Goal: Check status

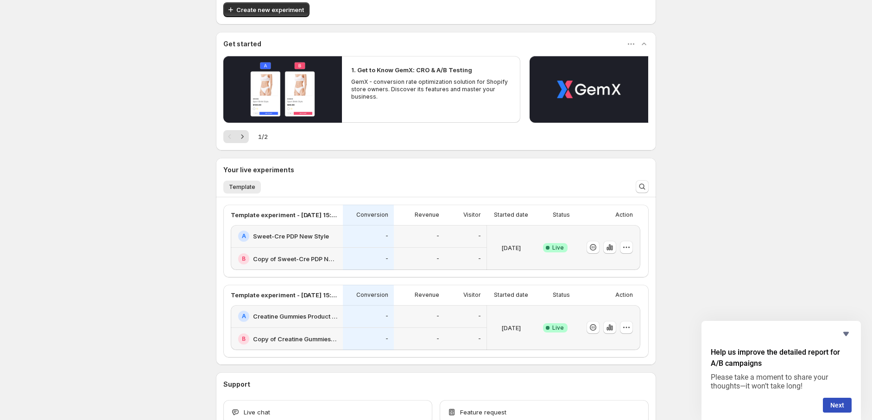
scroll to position [154, 0]
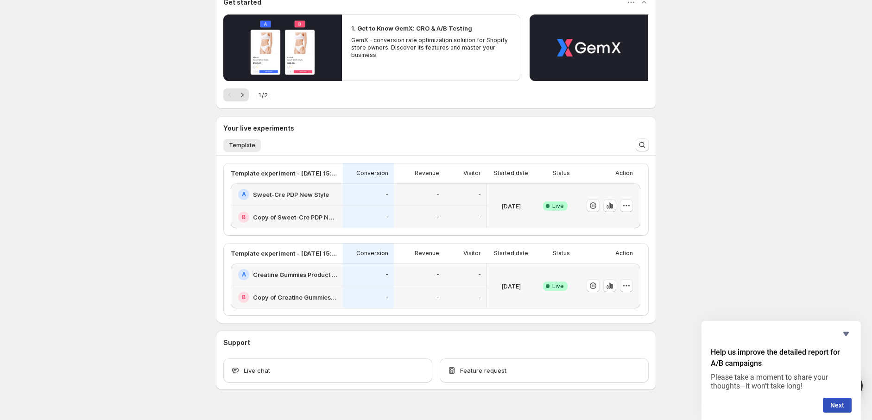
click at [708, 219] on div "Theme Switch Alert: Review Your Campaigns and Templates Switching themes automa…" at bounding box center [436, 143] width 872 height 594
click at [737, 271] on div "Theme Switch Alert: Review Your Campaigns and Templates Switching themes automa…" at bounding box center [436, 143] width 872 height 594
click at [630, 204] on icon "button" at bounding box center [626, 205] width 9 height 9
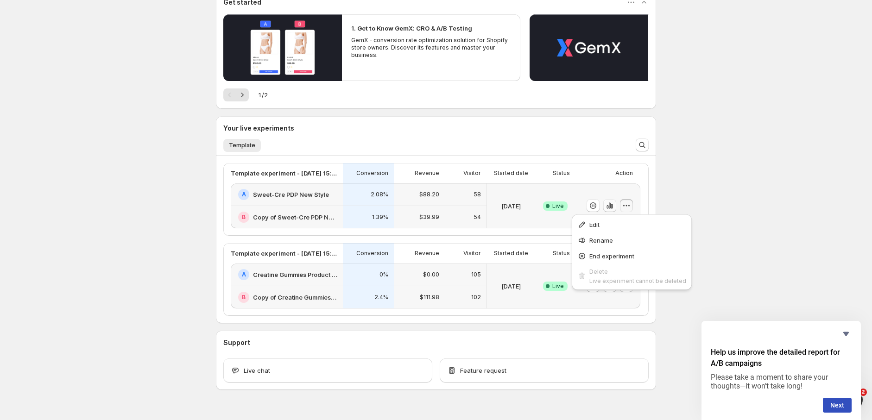
click at [614, 204] on icon "button" at bounding box center [609, 205] width 9 height 9
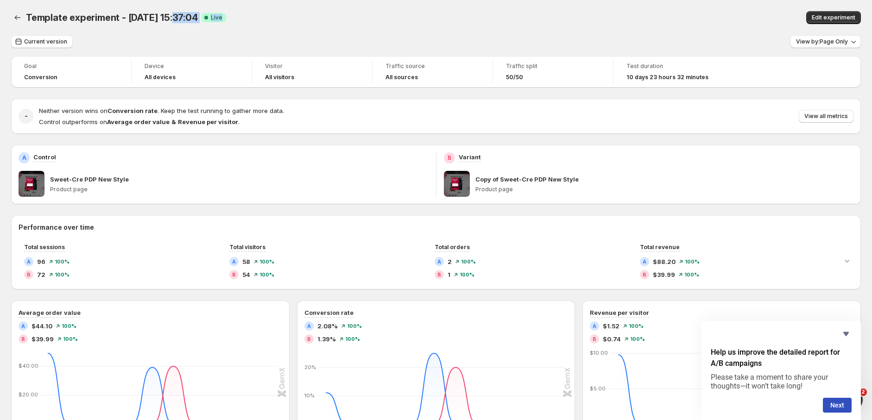
drag, startPoint x: 202, startPoint y: 18, endPoint x: 230, endPoint y: 19, distance: 27.8
click at [220, 19] on div "Template experiment - [DATE] 15:37:04 Success Complete Live" at bounding box center [268, 17] width 485 height 13
click at [304, 20] on div "Template experiment - [DATE] 15:37:04 Success Complete Live" at bounding box center [268, 17] width 485 height 13
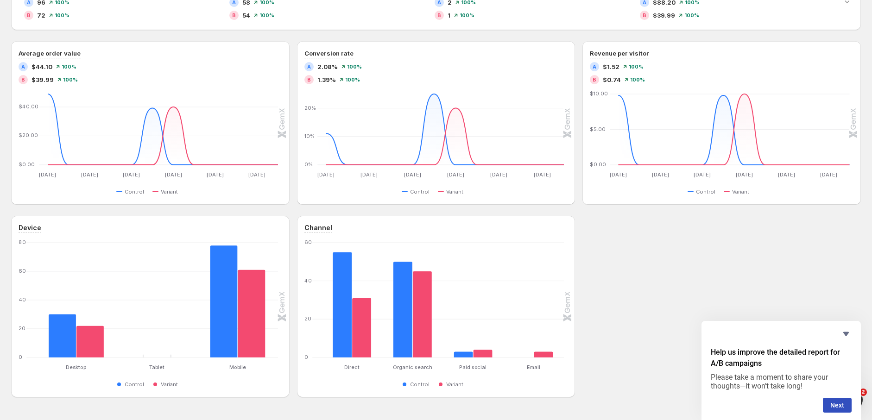
scroll to position [286, 0]
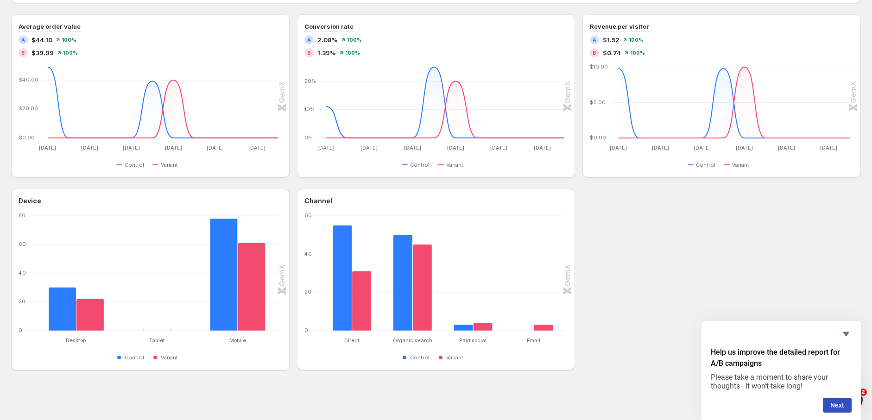
click at [666, 287] on div "Device Desktop Desktop Tablet Tablet Mobile Mobile [PHONE_NUMBER] Control Varia…" at bounding box center [436, 280] width 850 height 182
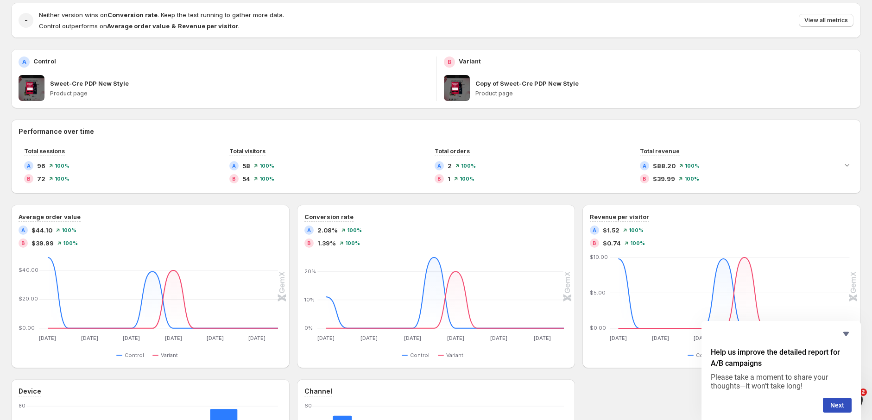
scroll to position [0, 0]
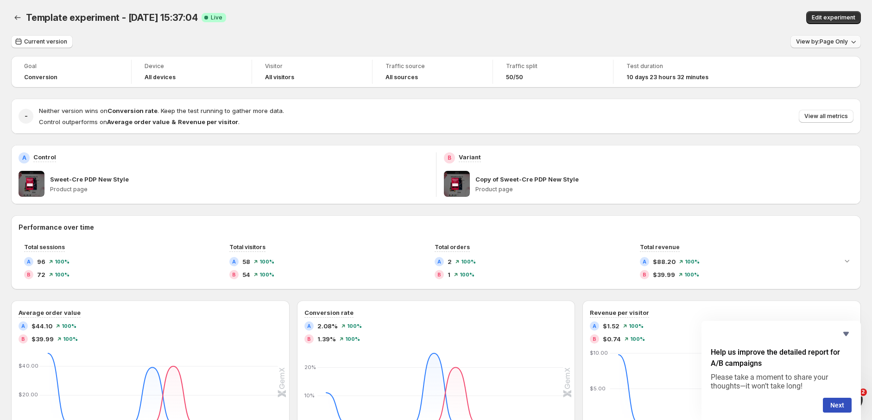
click at [837, 42] on span "View by: Page Only" at bounding box center [822, 41] width 52 height 7
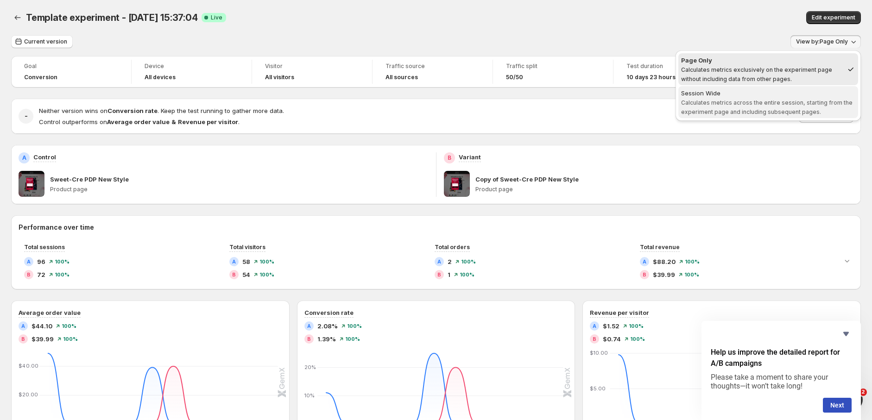
click at [800, 99] on span "Calculates metrics across the entire session, starting from the experiment page…" at bounding box center [766, 107] width 171 height 16
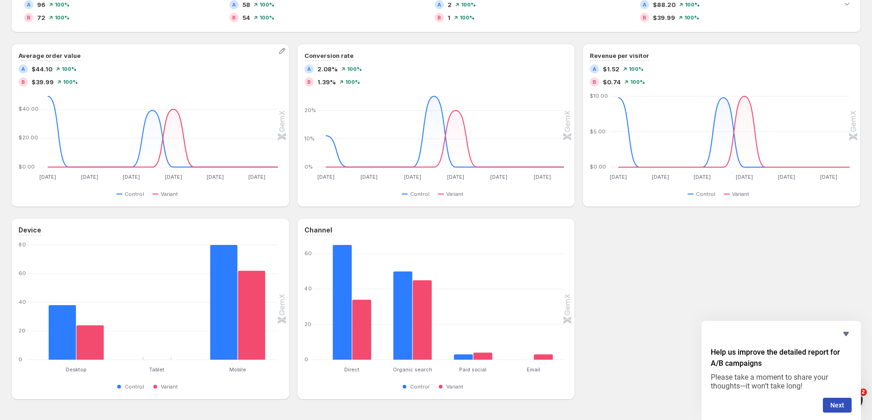
scroll to position [206, 0]
